Goal: Find specific page/section: Find specific page/section

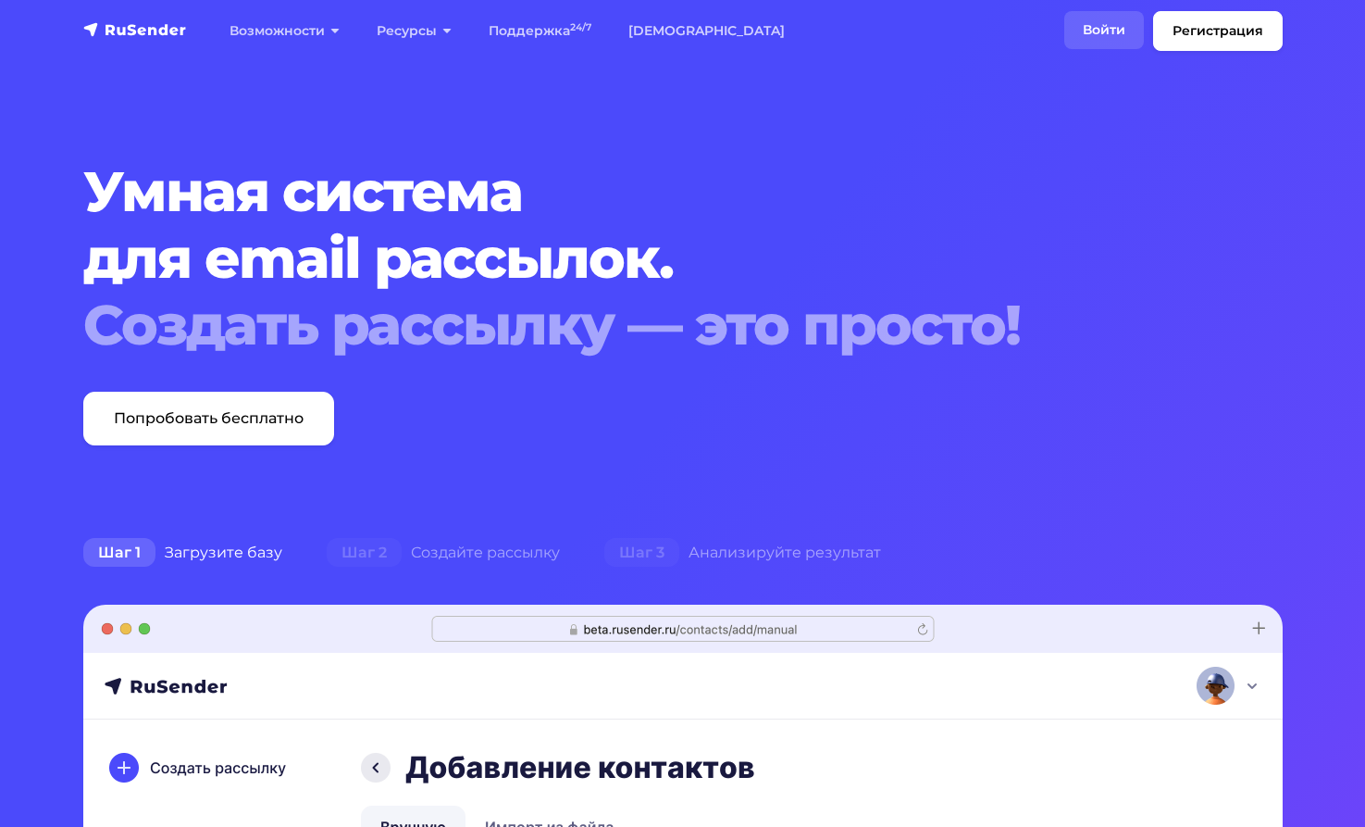
click at [1105, 22] on link "Войти" at bounding box center [1105, 30] width 80 height 38
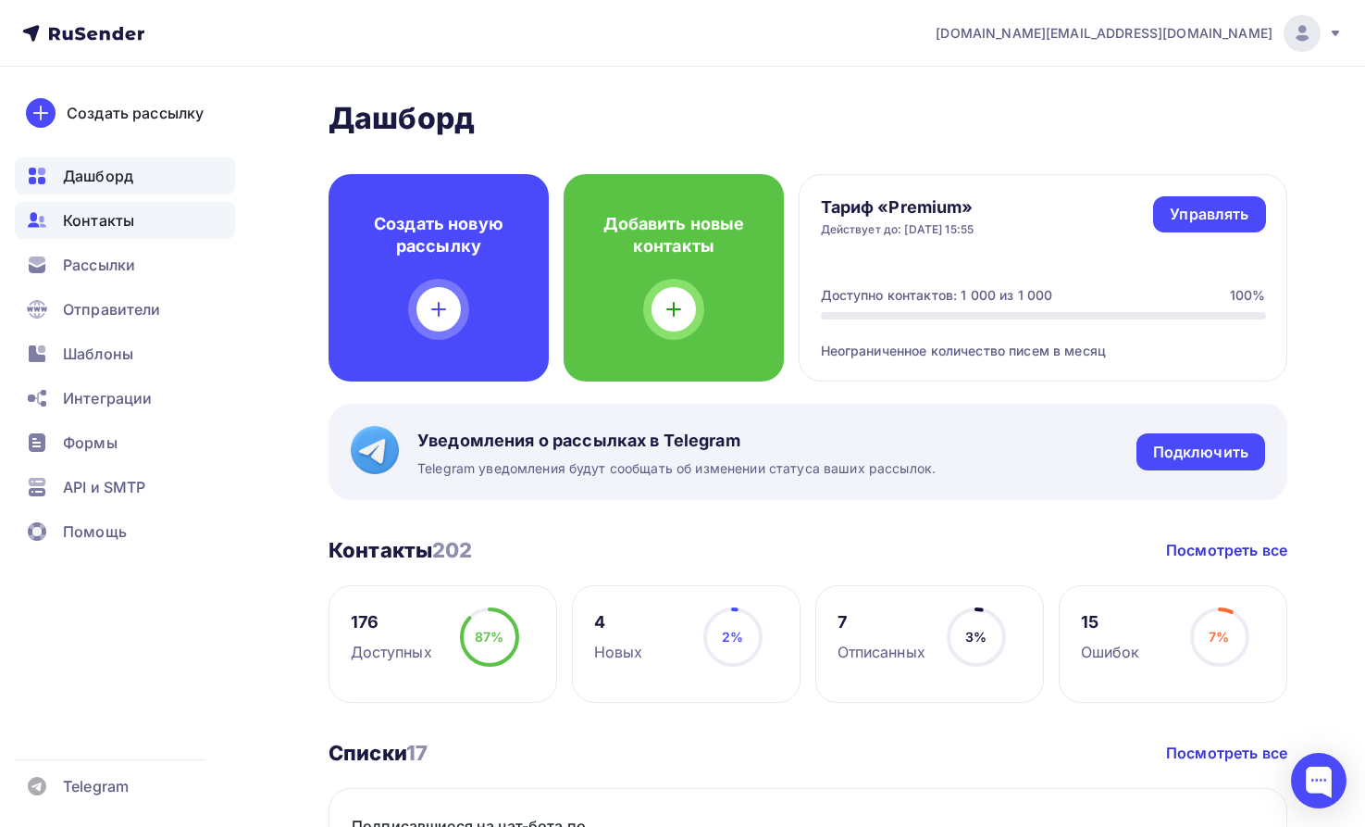
click at [106, 224] on span "Контакты" at bounding box center [98, 220] width 71 height 22
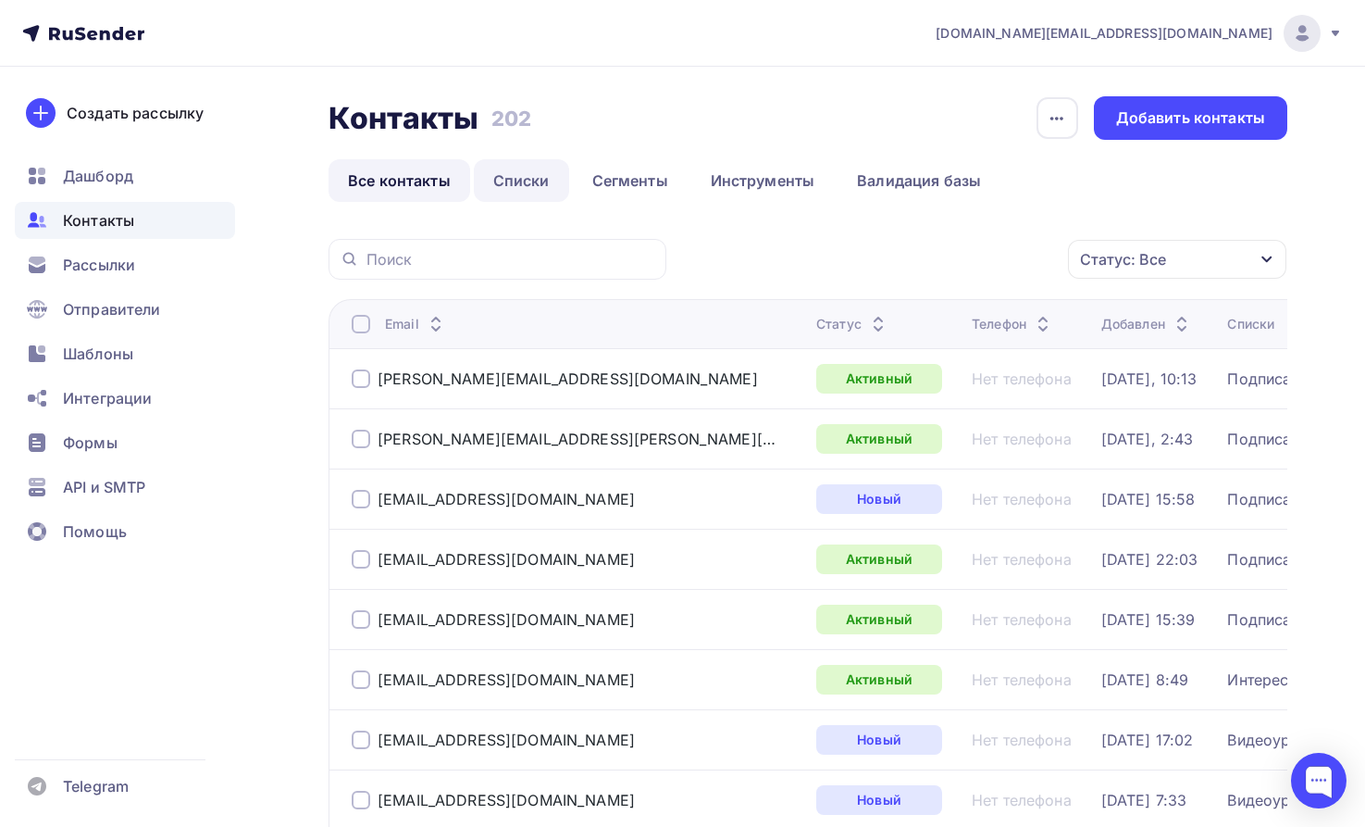
click at [527, 176] on link "Списки" at bounding box center [521, 180] width 95 height 43
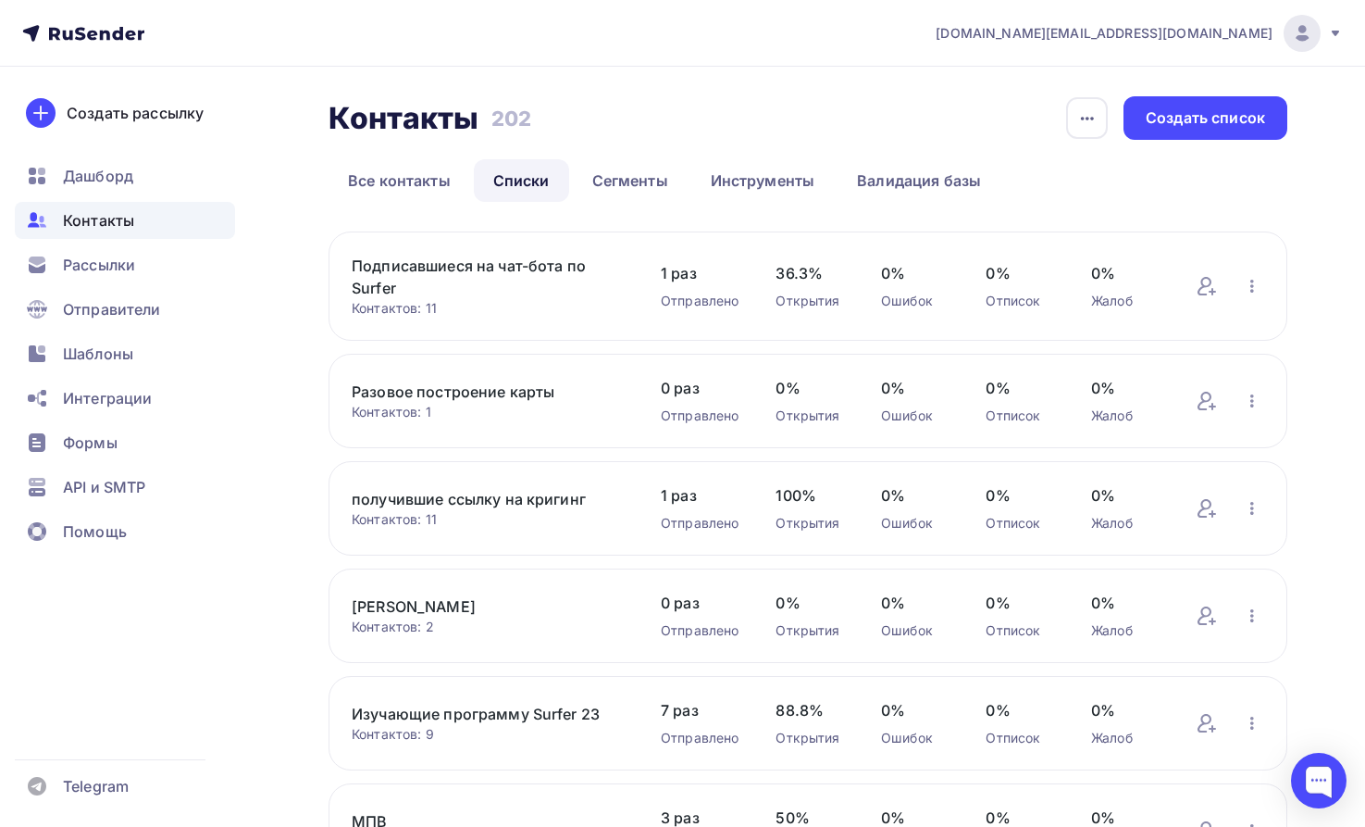
click at [519, 263] on link "Подписавшиеся на чат-бота по Surfer" at bounding box center [488, 277] width 272 height 44
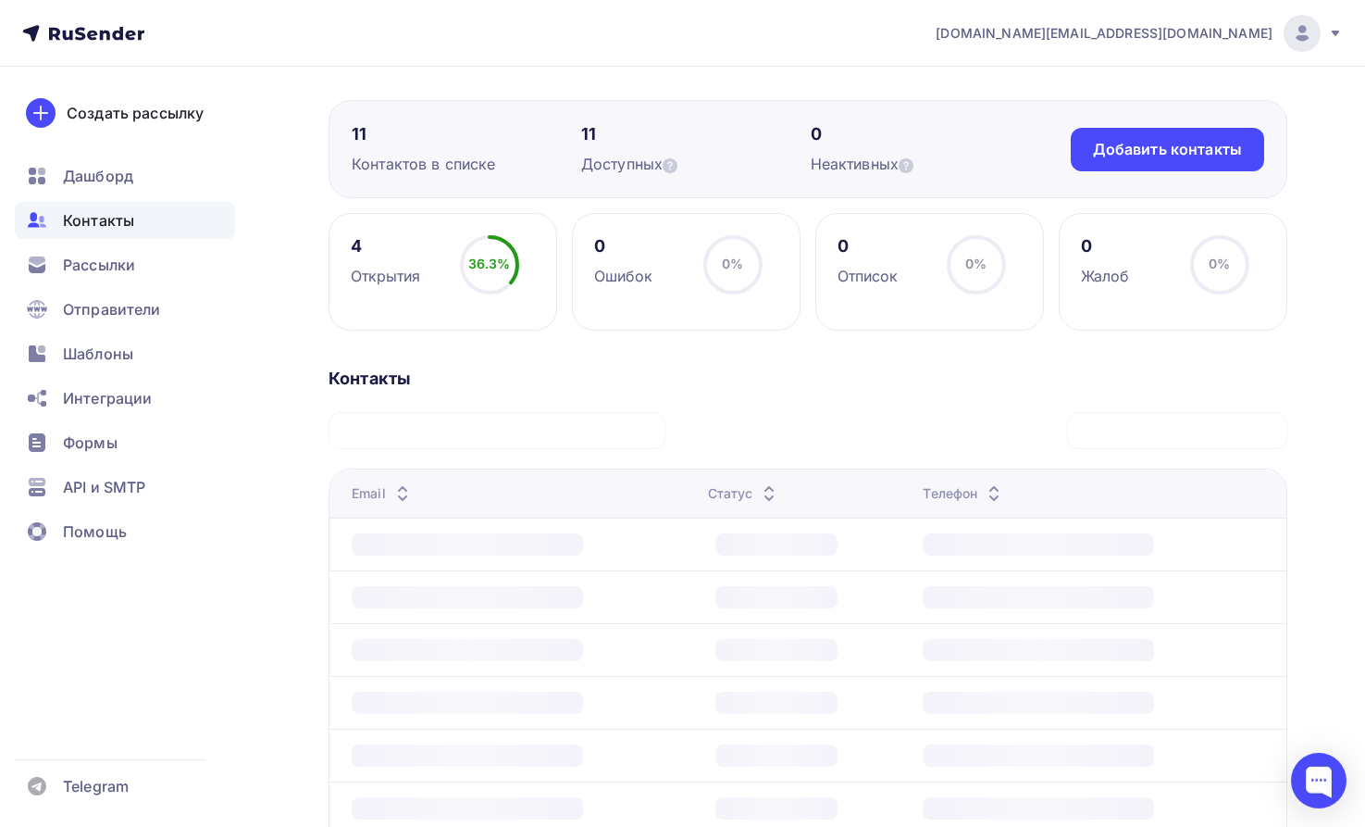
scroll to position [283, 0]
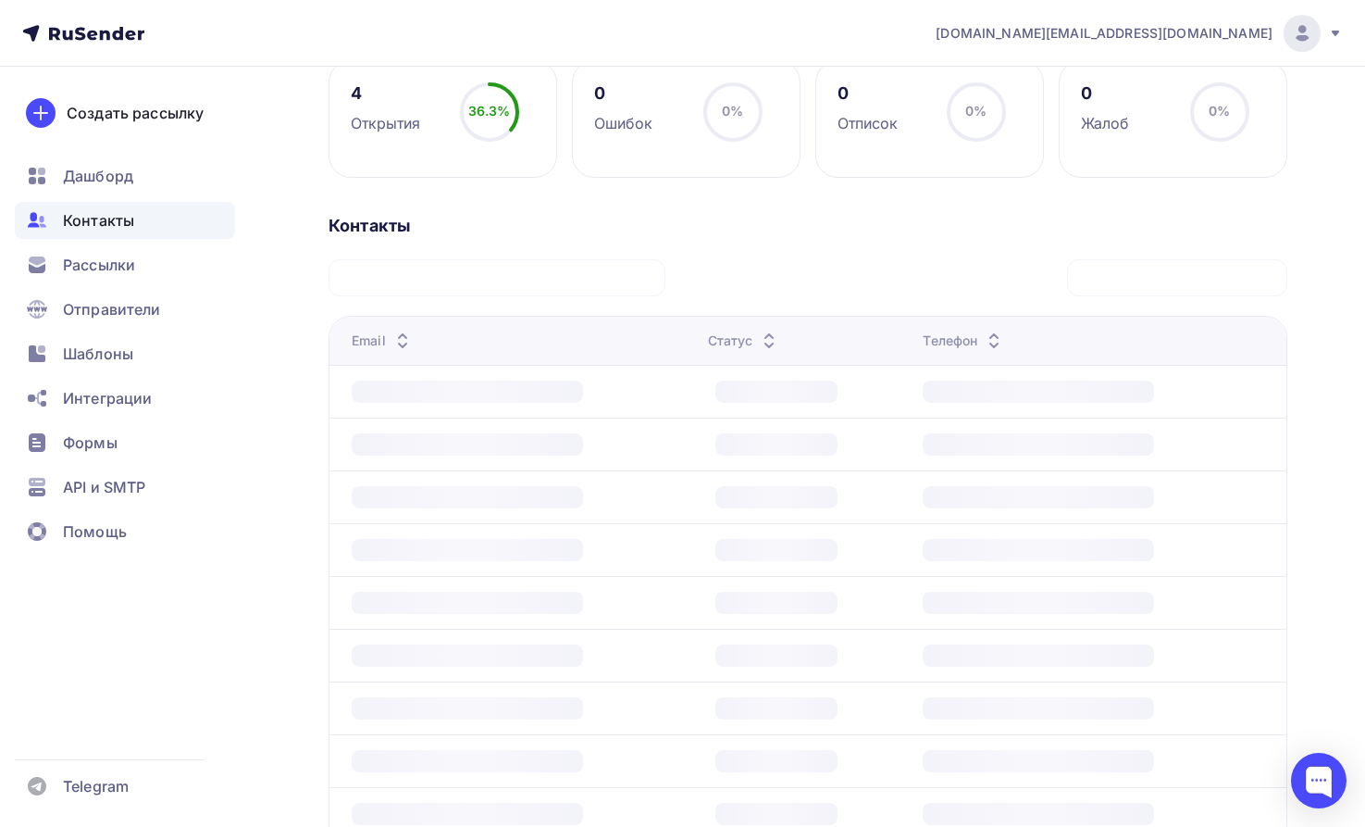
click at [621, 494] on div at bounding box center [523, 497] width 342 height 22
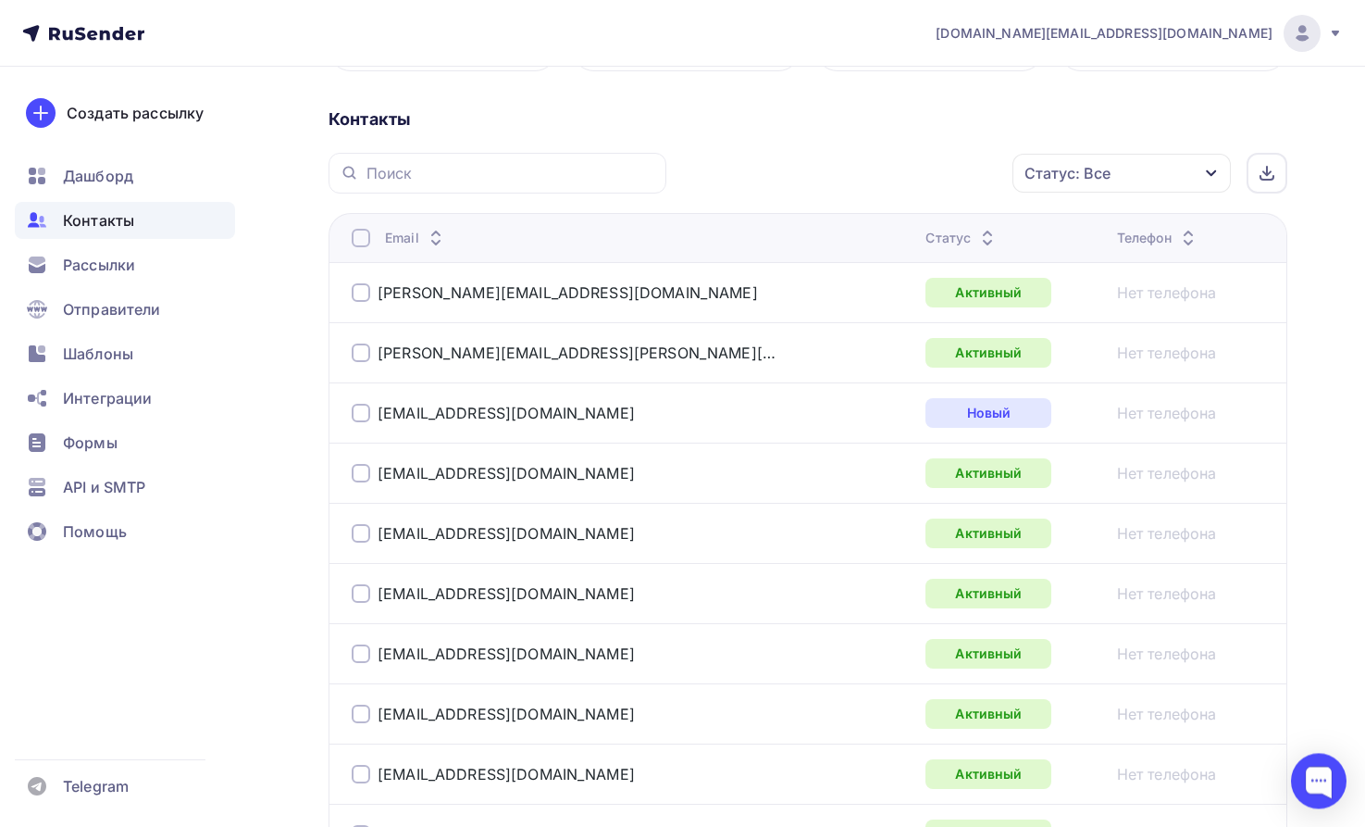
scroll to position [378, 0]
